Goal: Task Accomplishment & Management: Manage account settings

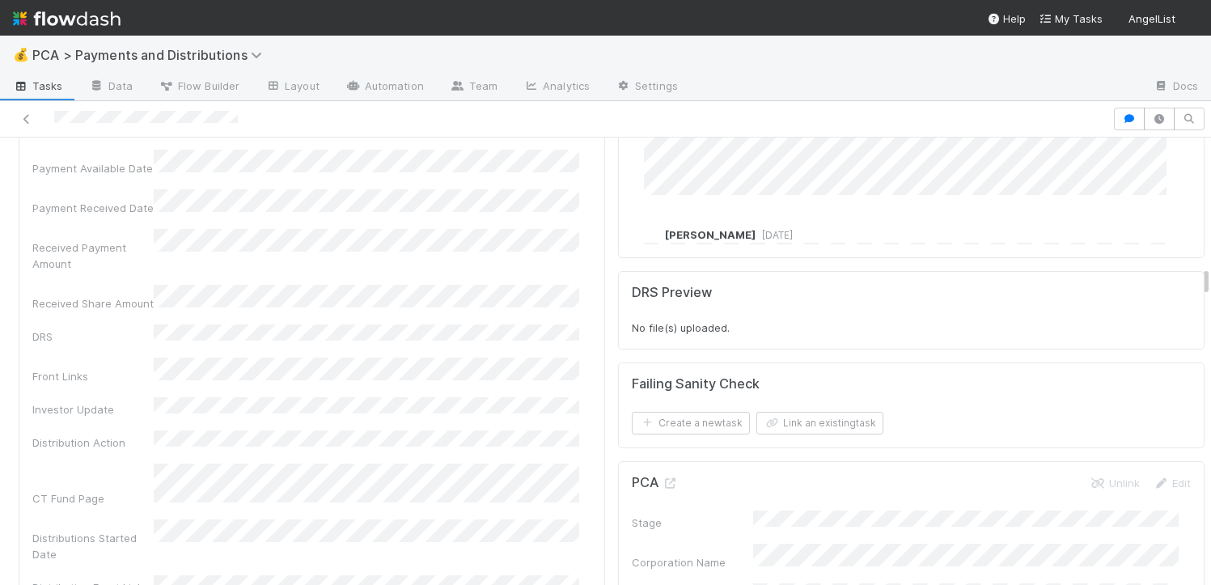
scroll to position [4580, 0]
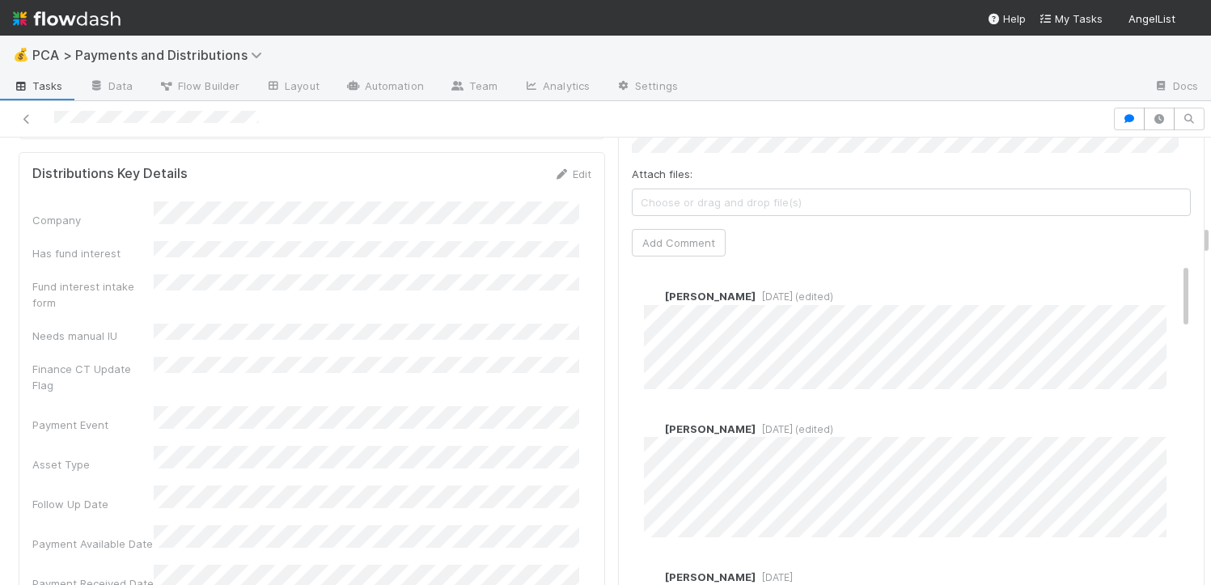
scroll to position [2700, 0]
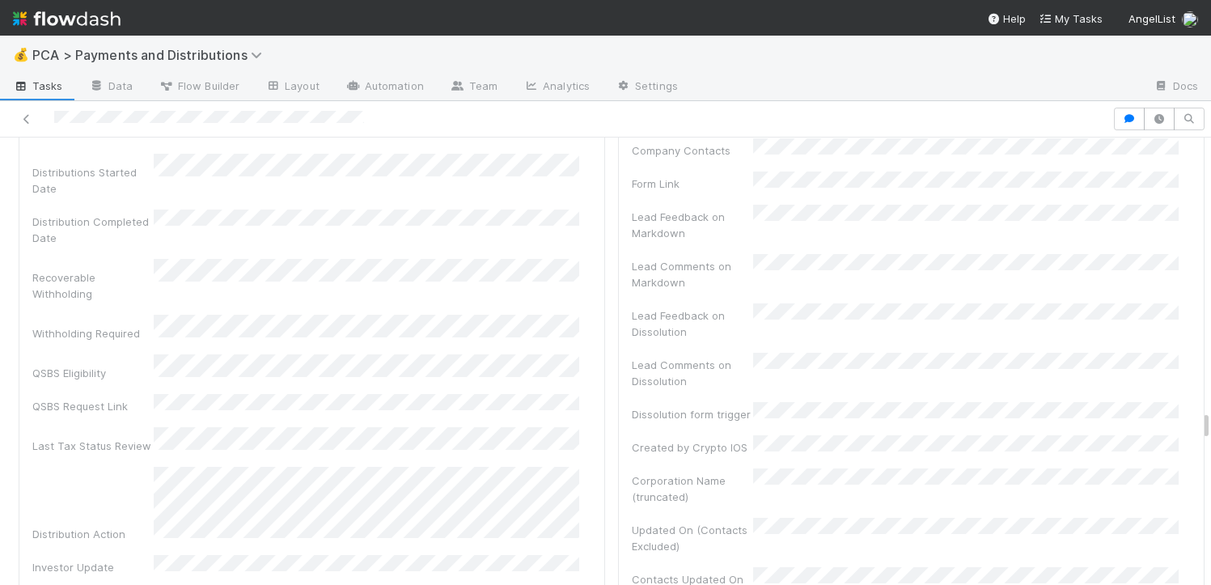
scroll to position [2357, 0]
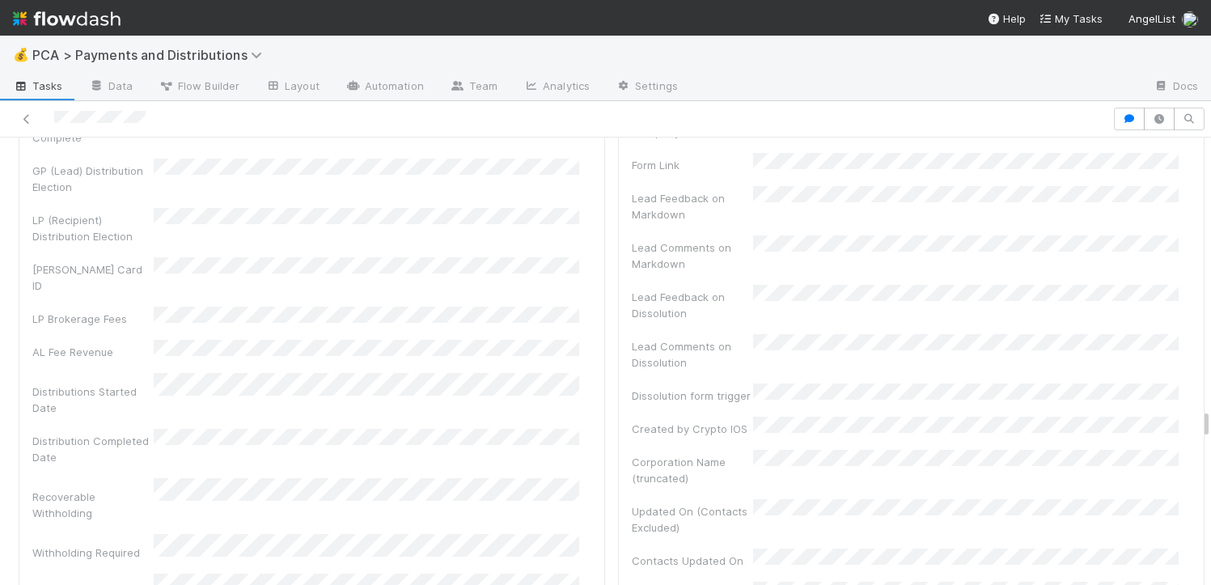
scroll to position [3539, 0]
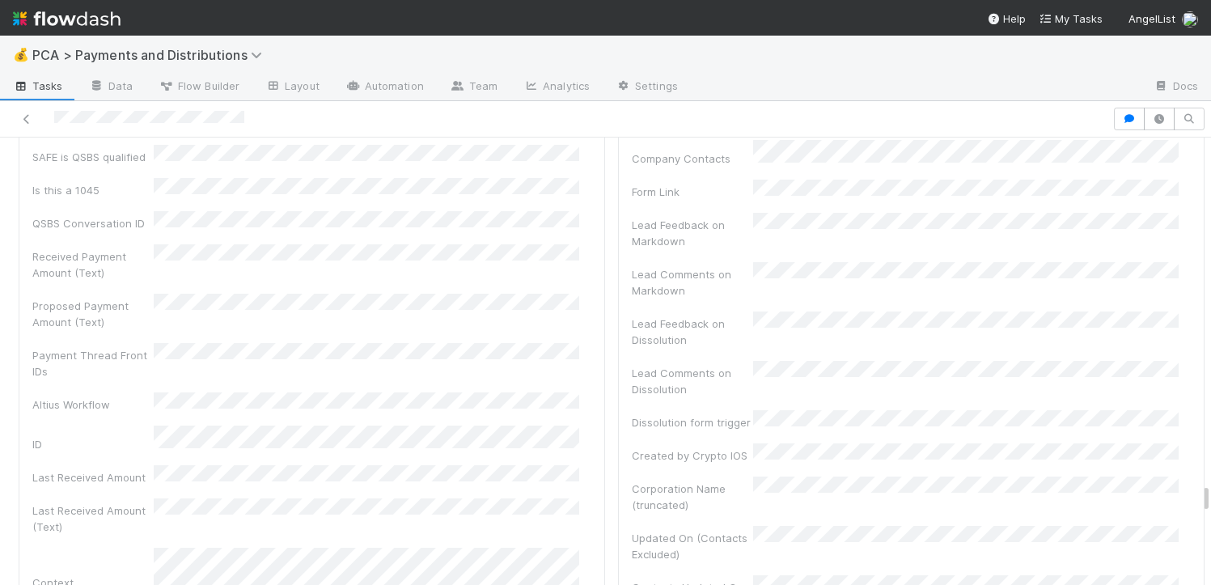
scroll to position [1248, 0]
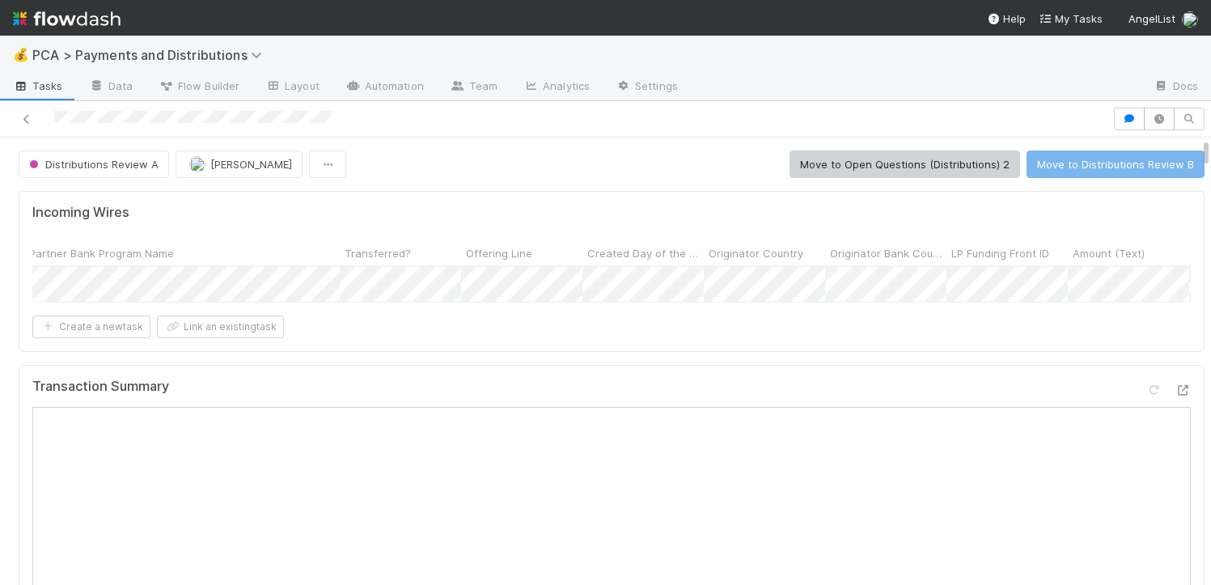
scroll to position [5324, 0]
